Goal: Find specific page/section: Find specific page/section

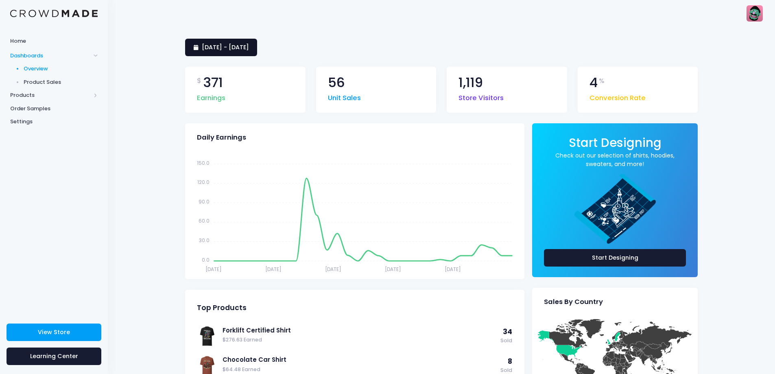
click at [233, 46] on span "[DATE] - [DATE]" at bounding box center [225, 47] width 47 height 8
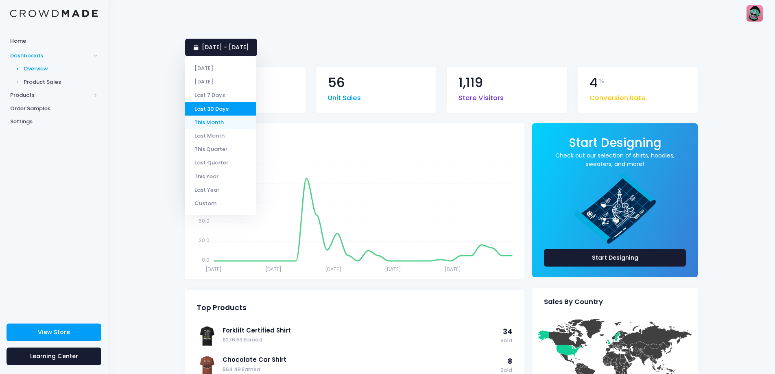
click at [219, 122] on li "This Month" at bounding box center [220, 122] width 71 height 13
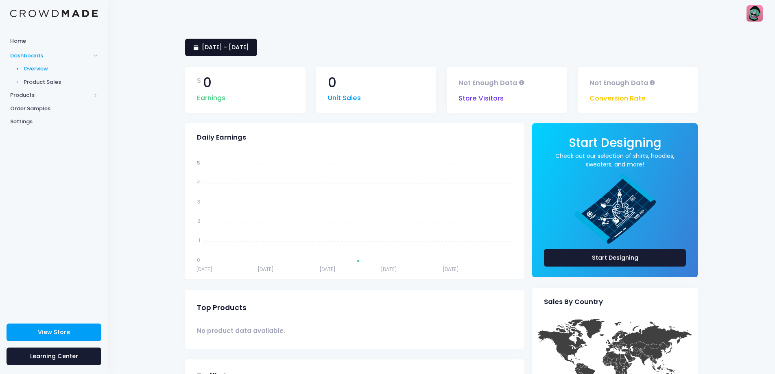
click at [249, 44] on span "[DATE] - [DATE]" at bounding box center [225, 47] width 47 height 8
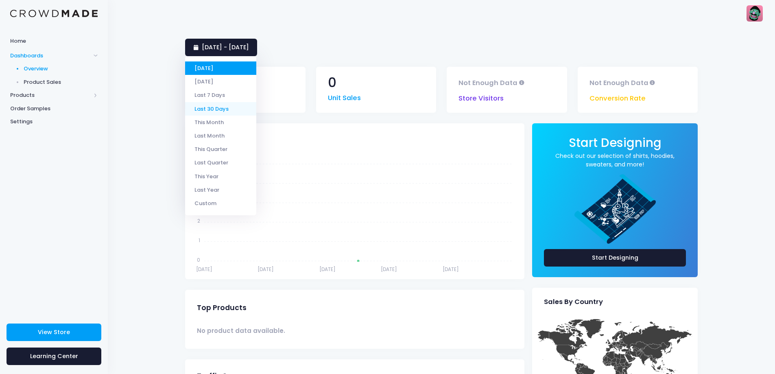
click at [230, 109] on li "Last 30 Days" at bounding box center [220, 108] width 71 height 13
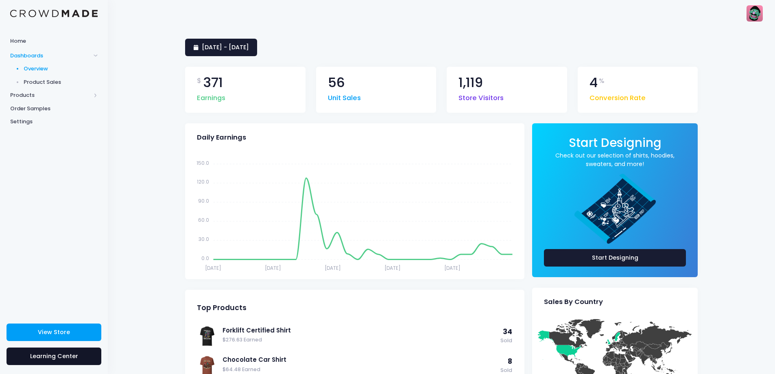
click at [81, 360] on link "Learning Center" at bounding box center [54, 357] width 95 height 18
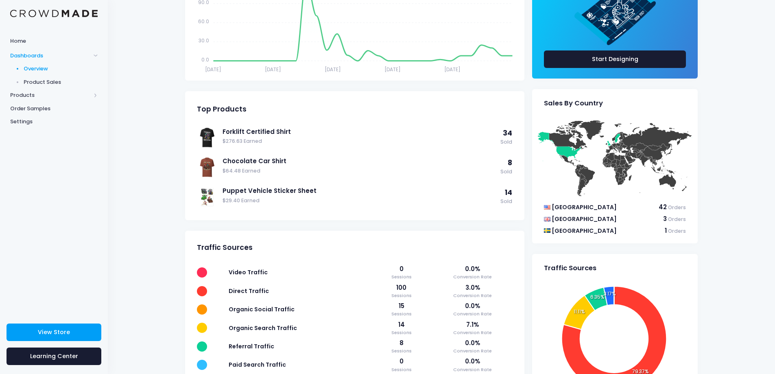
scroll to position [204, 0]
